Goal: Task Accomplishment & Management: Complete application form

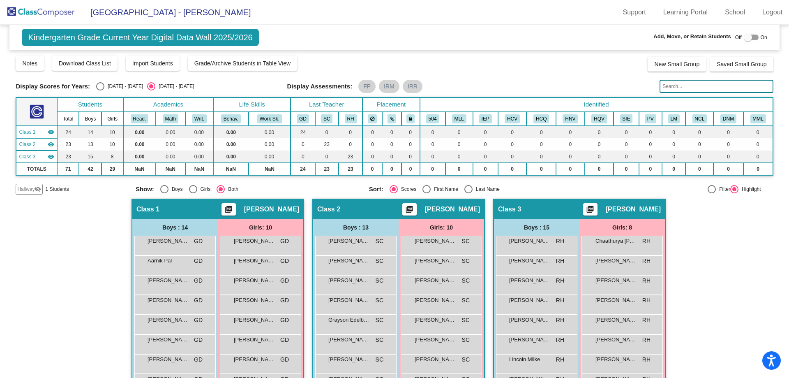
scroll to position [85, 0]
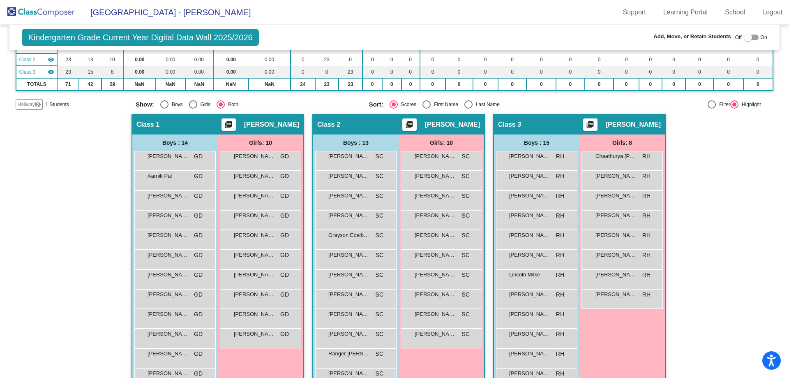
click at [51, 9] on img at bounding box center [41, 12] width 82 height 24
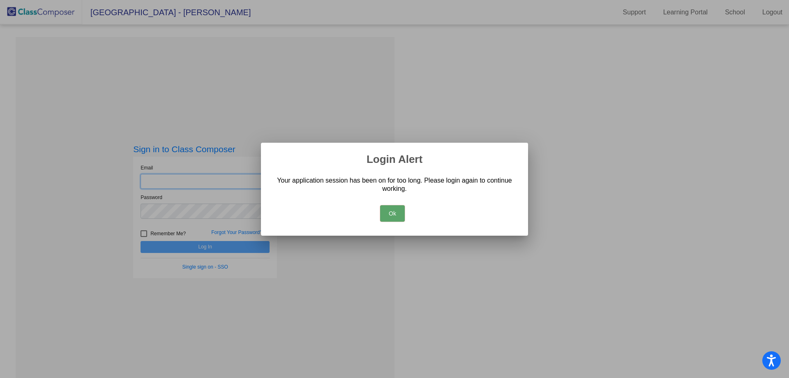
type input "[EMAIL_ADDRESS][DOMAIN_NAME]"
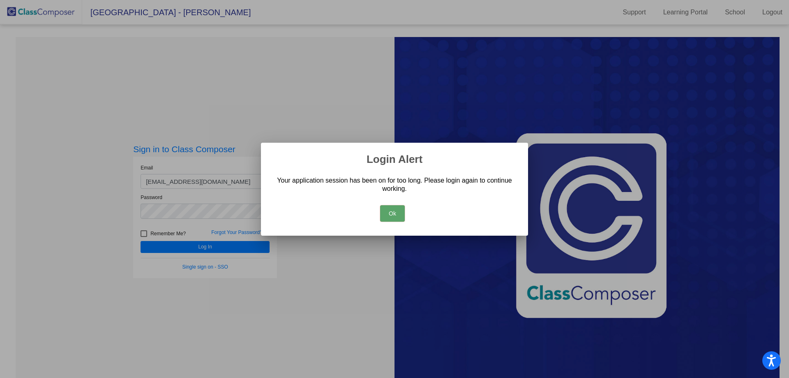
click at [386, 215] on button "Ok" at bounding box center [392, 213] width 25 height 16
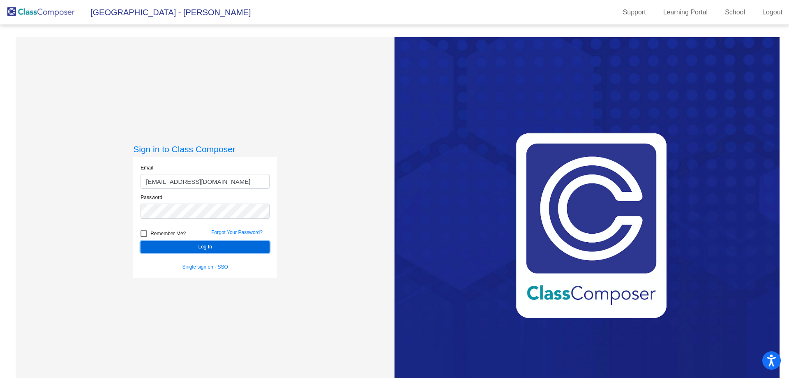
click at [258, 247] on button "Log In" at bounding box center [205, 247] width 129 height 12
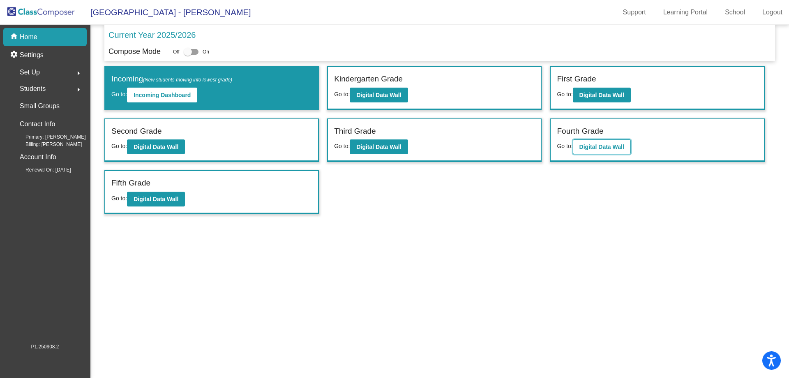
click at [581, 146] on b "Digital Data Wall" at bounding box center [602, 147] width 45 height 7
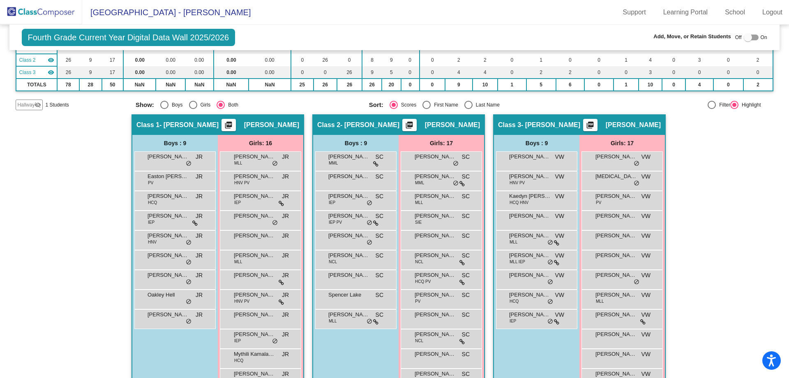
scroll to position [82, 0]
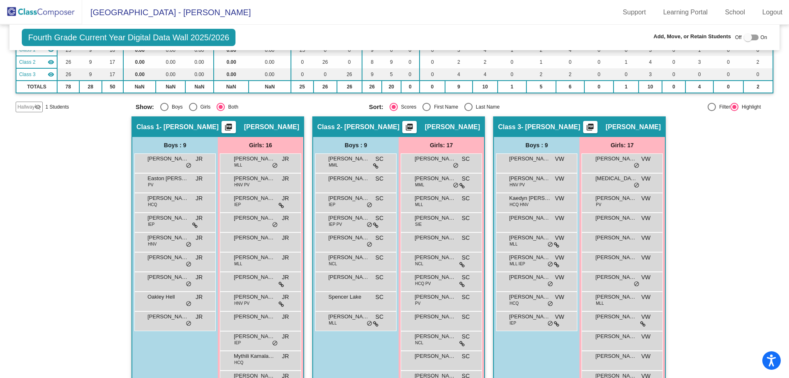
click at [744, 37] on div at bounding box center [748, 37] width 8 height 8
checkbox input "true"
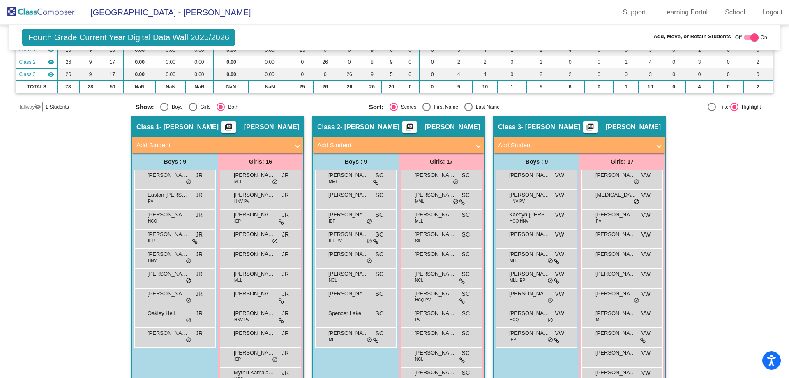
click at [296, 146] on span at bounding box center [297, 145] width 3 height 9
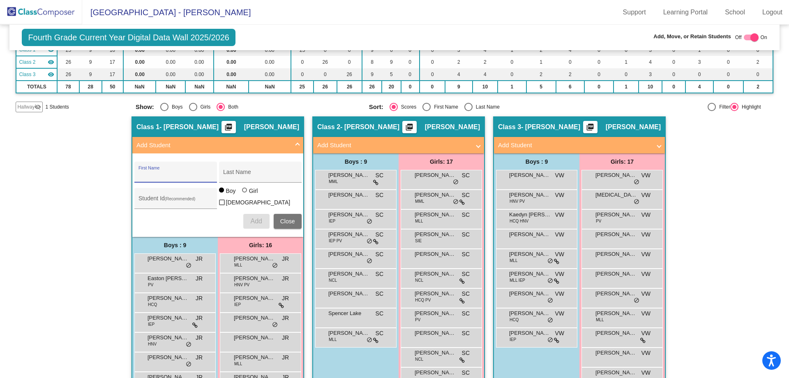
click at [166, 174] on input "First Name" at bounding box center [176, 175] width 74 height 7
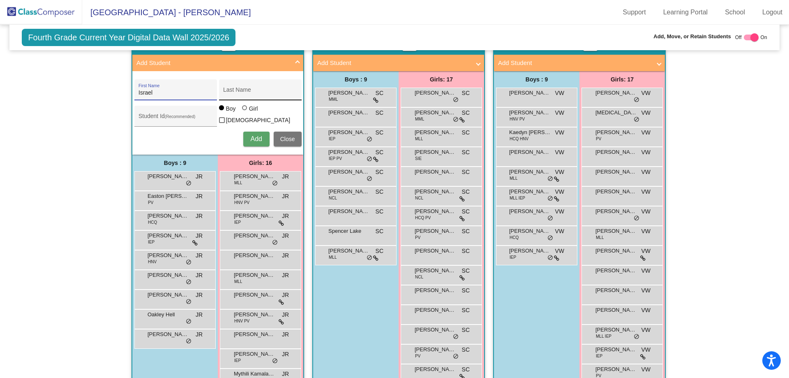
type input "Israel"
click at [252, 91] on input "Last Name" at bounding box center [260, 93] width 74 height 7
type input "[PERSON_NAME]"
click at [248, 143] on button "Add" at bounding box center [256, 139] width 26 height 15
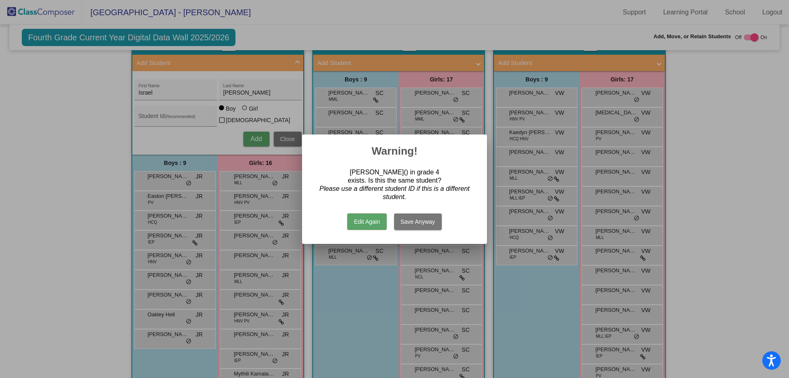
click at [420, 220] on button "Save Anyway" at bounding box center [418, 221] width 48 height 16
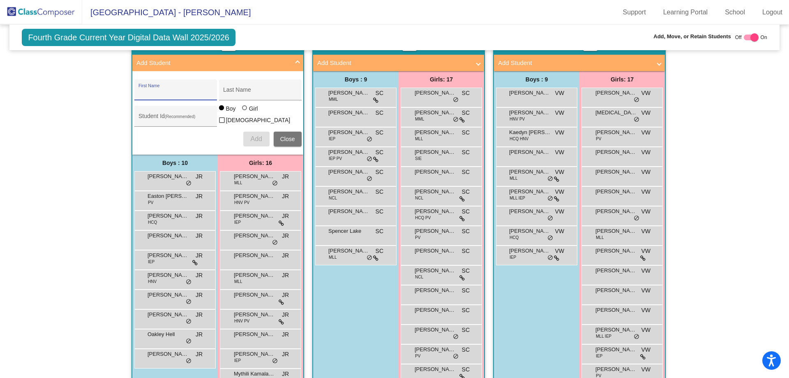
click at [285, 139] on span "Close" at bounding box center [287, 139] width 15 height 7
